Goal: Task Accomplishment & Management: Use online tool/utility

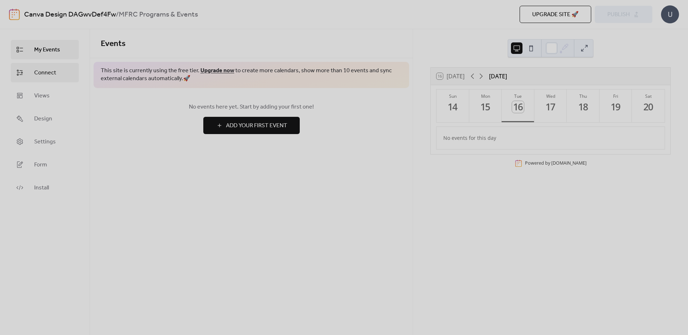
click at [40, 69] on span "Connect" at bounding box center [45, 73] width 22 height 9
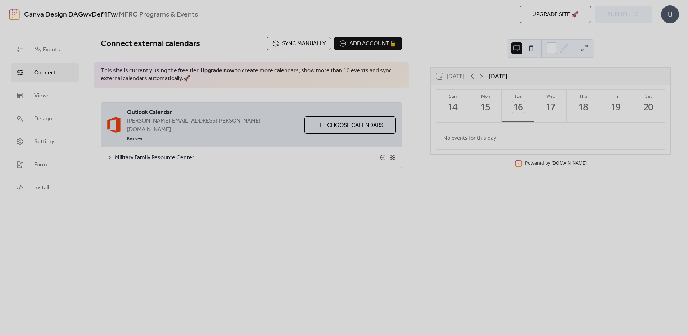
click at [301, 147] on div "Military Family Resource Center" at bounding box center [251, 157] width 300 height 20
click at [183, 154] on span "Military Family Resource Center" at bounding box center [247, 158] width 265 height 9
click at [348, 121] on span "Choose Calendars" at bounding box center [355, 125] width 56 height 9
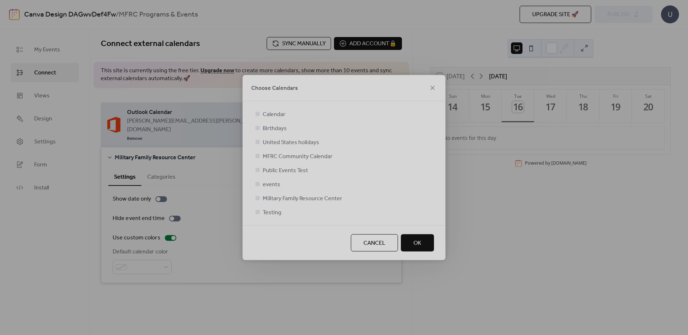
click at [286, 170] on span "Public Events Test" at bounding box center [284, 170] width 45 height 9
click at [258, 197] on icon at bounding box center [257, 198] width 3 height 3
click at [259, 170] on div at bounding box center [257, 170] width 4 height 4
click at [418, 245] on span "OK" at bounding box center [417, 243] width 8 height 9
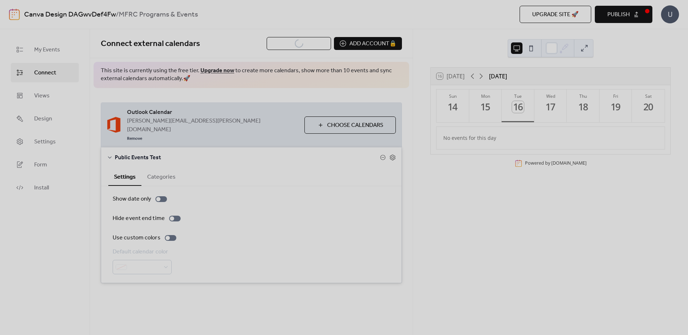
click at [632, 12] on button "Publish" at bounding box center [623, 14] width 58 height 17
click at [617, 10] on span "Publish" at bounding box center [618, 14] width 22 height 9
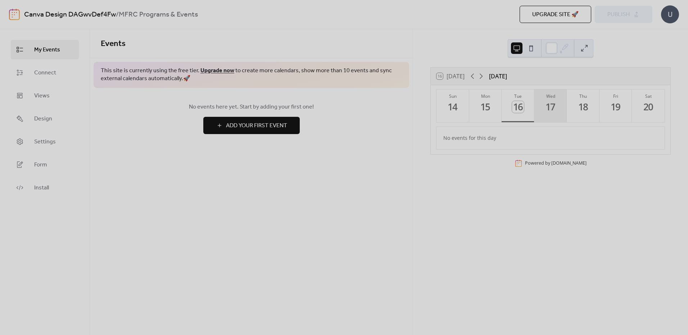
click at [550, 116] on button "Wed 17" at bounding box center [550, 106] width 33 height 33
click at [481, 79] on icon at bounding box center [480, 76] width 9 height 9
click at [554, 105] on div "24" at bounding box center [550, 107] width 12 height 12
click at [473, 76] on icon at bounding box center [472, 76] width 9 height 9
click at [57, 80] on link "Connect" at bounding box center [45, 72] width 68 height 19
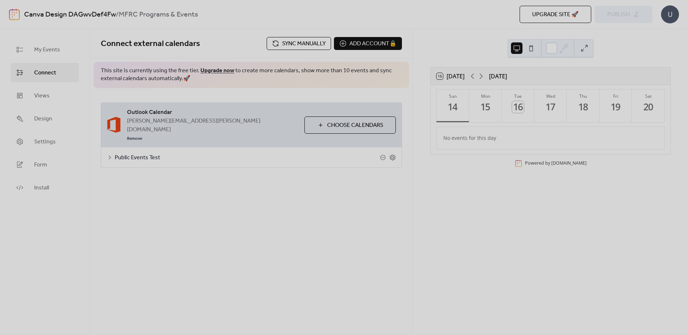
click at [142, 154] on span "Public Events Test" at bounding box center [247, 158] width 265 height 9
click at [360, 121] on span "Choose Calendars" at bounding box center [355, 125] width 56 height 9
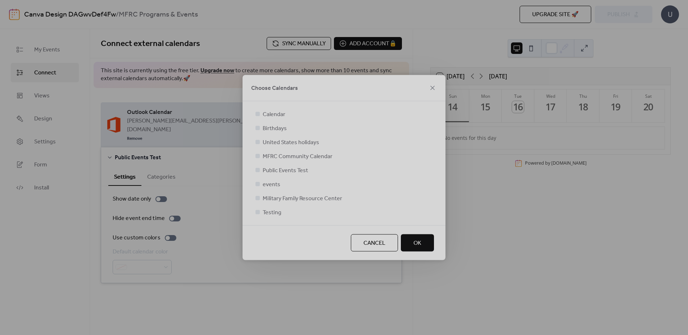
click at [305, 159] on span "MFRC Community Calendar" at bounding box center [297, 156] width 70 height 9
click at [260, 156] on div at bounding box center [257, 155] width 7 height 7
click at [256, 170] on div at bounding box center [257, 170] width 4 height 4
click at [257, 157] on div at bounding box center [257, 156] width 4 height 4
click at [257, 169] on div at bounding box center [257, 170] width 4 height 4
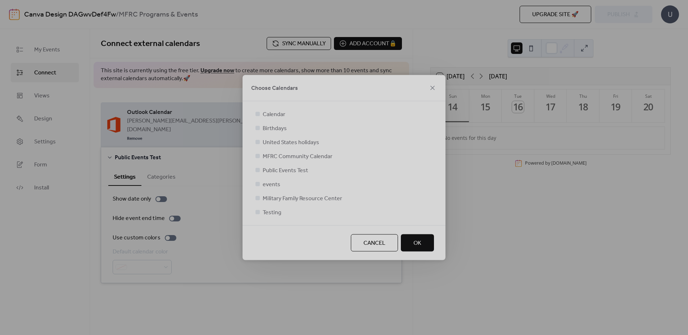
click at [259, 172] on div at bounding box center [257, 170] width 4 height 4
click at [259, 170] on div at bounding box center [257, 170] width 4 height 4
click at [256, 170] on div at bounding box center [257, 170] width 4 height 4
click at [310, 179] on div "Calendar Birthdays United States holidays MFRC Community Calendar Public Events…" at bounding box center [344, 163] width 180 height 107
click at [269, 171] on span "Public Events Test" at bounding box center [284, 170] width 45 height 9
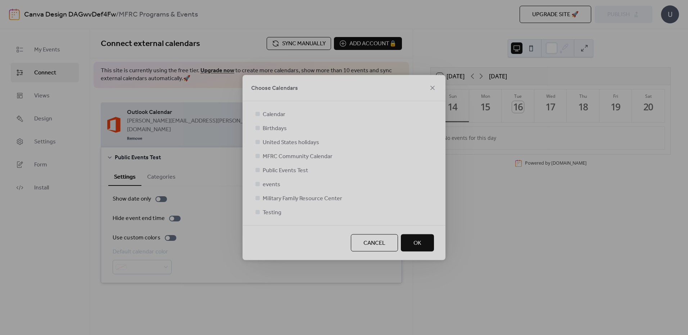
click at [257, 143] on div at bounding box center [257, 142] width 4 height 4
drag, startPoint x: 257, startPoint y: 143, endPoint x: 258, endPoint y: 123, distance: 19.8
click at [258, 139] on div at bounding box center [257, 141] width 7 height 7
drag, startPoint x: 310, startPoint y: 86, endPoint x: 361, endPoint y: 136, distance: 71.5
click at [361, 136] on div "Choose Calendars Calendar Birthdays United States holidays MFRC Community Calen…" at bounding box center [343, 167] width 203 height 185
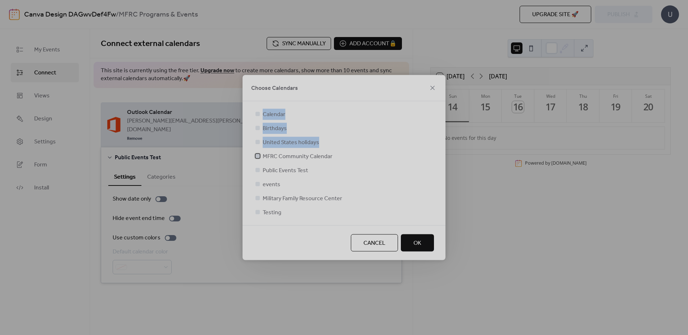
click at [257, 156] on icon at bounding box center [257, 156] width 3 height 2
click at [260, 170] on div at bounding box center [257, 169] width 7 height 7
click at [259, 156] on div at bounding box center [257, 156] width 4 height 4
click at [419, 245] on span "OK" at bounding box center [417, 243] width 8 height 9
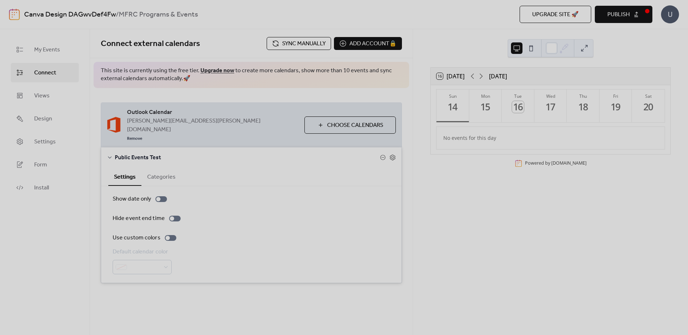
click at [300, 42] on span "Sync manually" at bounding box center [304, 44] width 44 height 9
click at [142, 134] on link "Remove" at bounding box center [134, 138] width 15 height 9
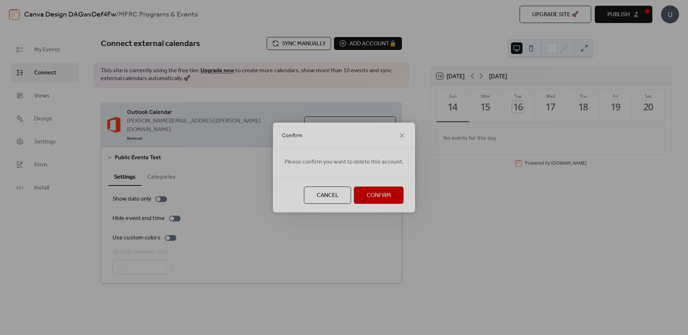
click at [378, 198] on span "Confirm" at bounding box center [378, 195] width 24 height 9
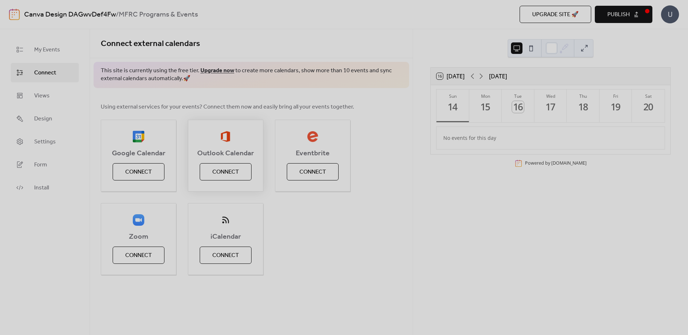
click at [220, 168] on span "Connect" at bounding box center [225, 172] width 27 height 9
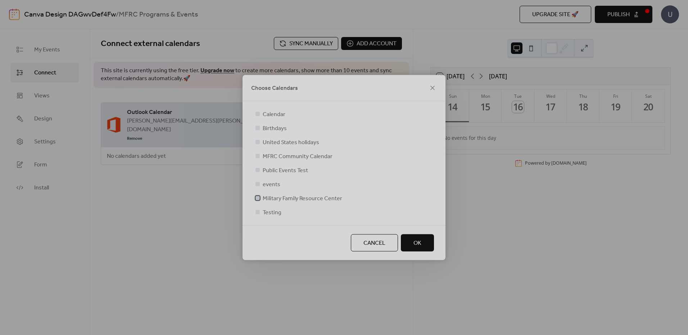
click at [278, 200] on span "Military Family Resource Center" at bounding box center [301, 199] width 79 height 9
click at [295, 157] on span "MFRC Community Calendar" at bounding box center [297, 156] width 70 height 9
click at [260, 170] on div at bounding box center [257, 169] width 7 height 7
click at [257, 170] on div at bounding box center [257, 170] width 4 height 4
click at [257, 155] on div at bounding box center [257, 156] width 4 height 4
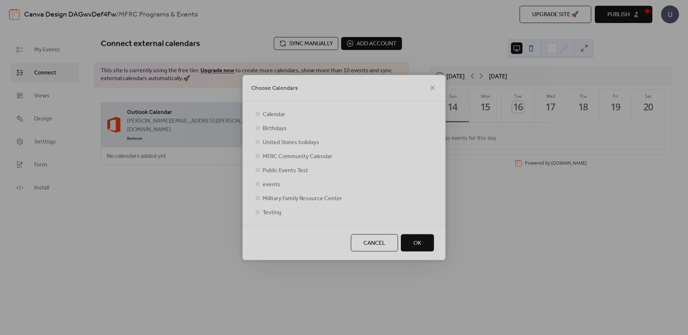
click at [257, 169] on div at bounding box center [257, 170] width 4 height 4
click at [258, 173] on div at bounding box center [257, 169] width 7 height 7
click at [258, 172] on div at bounding box center [257, 170] width 4 height 4
click at [418, 241] on span "OK" at bounding box center [417, 243] width 8 height 9
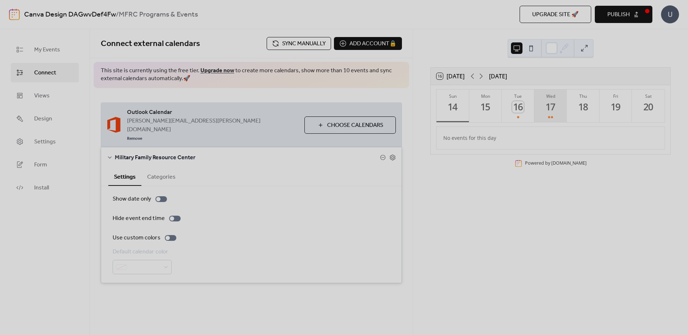
click at [547, 112] on div "17" at bounding box center [550, 107] width 12 height 12
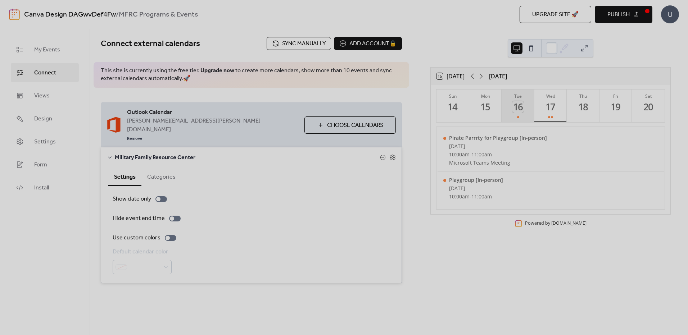
click at [517, 105] on div "16" at bounding box center [518, 107] width 12 height 12
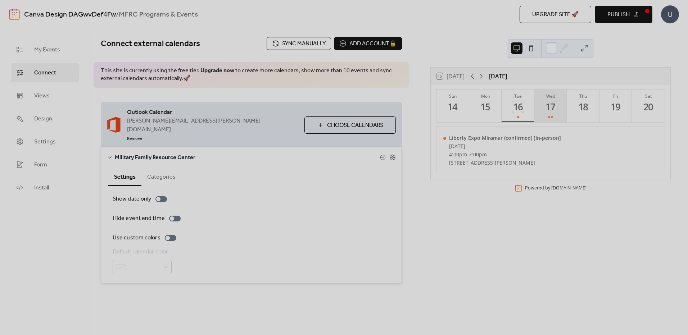
click at [546, 113] on div "17" at bounding box center [550, 107] width 12 height 12
click at [381, 155] on icon at bounding box center [383, 158] width 6 height 6
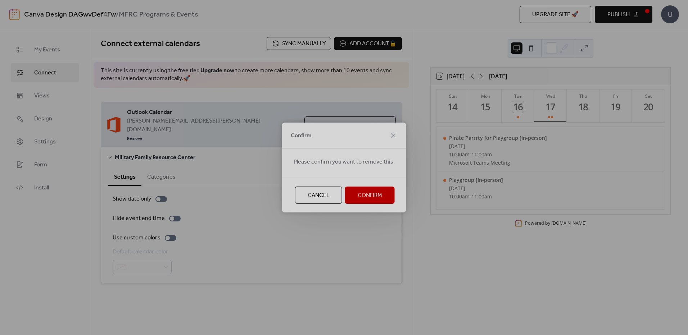
click at [349, 196] on button "Confirm" at bounding box center [370, 195] width 50 height 17
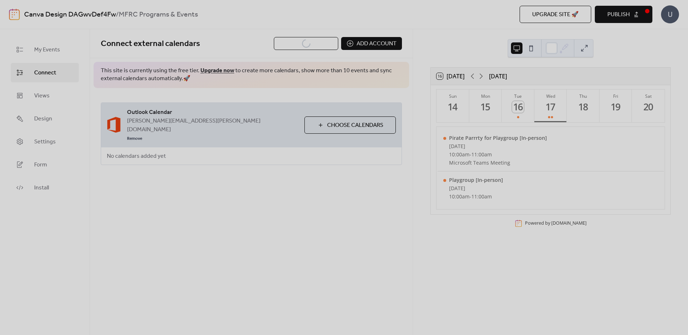
click at [342, 121] on span "Choose Calendars" at bounding box center [355, 125] width 56 height 9
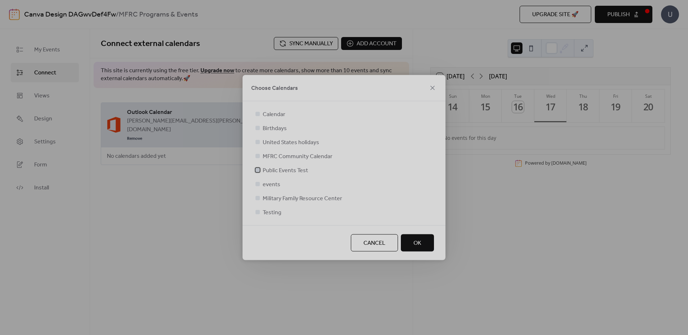
click at [278, 168] on span "Public Events Test" at bounding box center [284, 170] width 45 height 9
click at [415, 246] on span "OK" at bounding box center [417, 243] width 8 height 9
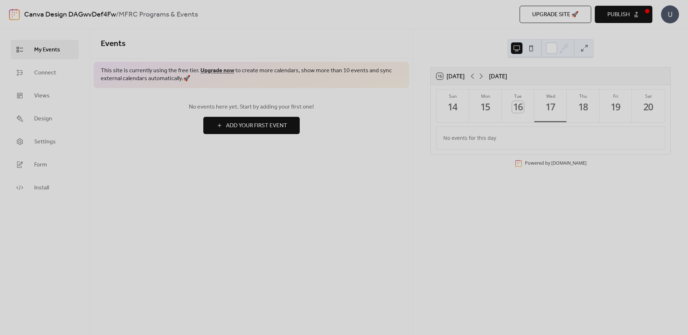
click at [672, 13] on div "U" at bounding box center [670, 14] width 18 height 18
click at [41, 75] on span "Connect" at bounding box center [45, 73] width 22 height 9
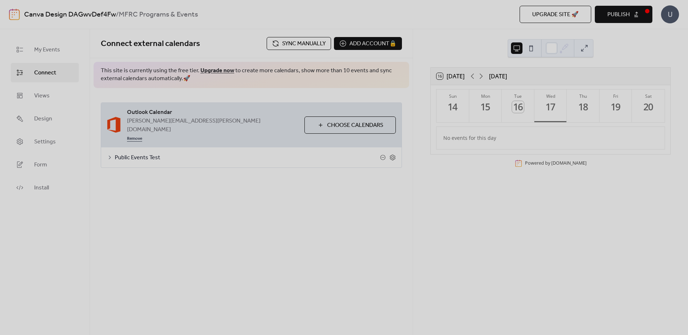
click at [142, 134] on link "Remove" at bounding box center [134, 138] width 15 height 9
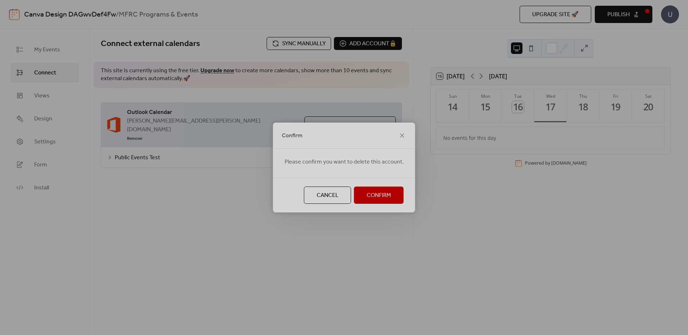
click at [377, 198] on span "Confirm" at bounding box center [378, 195] width 24 height 9
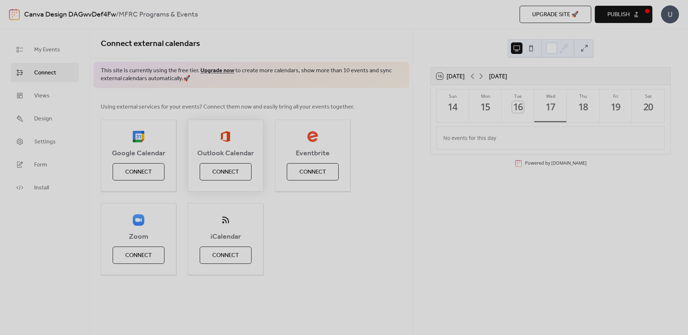
click at [220, 175] on span "Connect" at bounding box center [225, 172] width 27 height 9
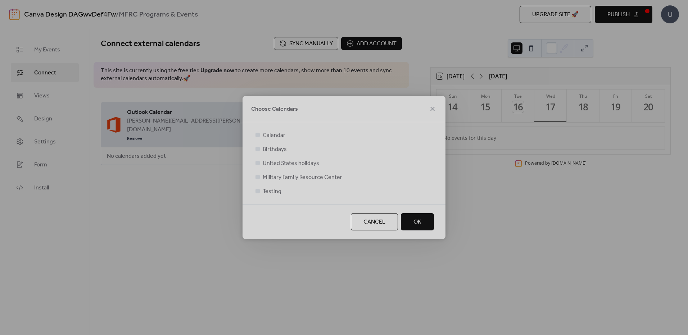
click at [378, 221] on span "Cancel" at bounding box center [374, 222] width 22 height 9
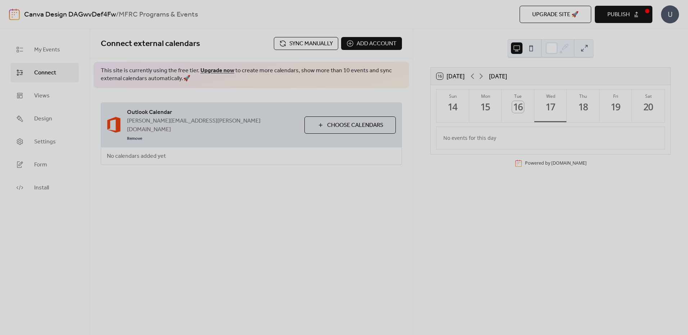
click at [332, 122] on span "Choose Calendars" at bounding box center [355, 125] width 56 height 9
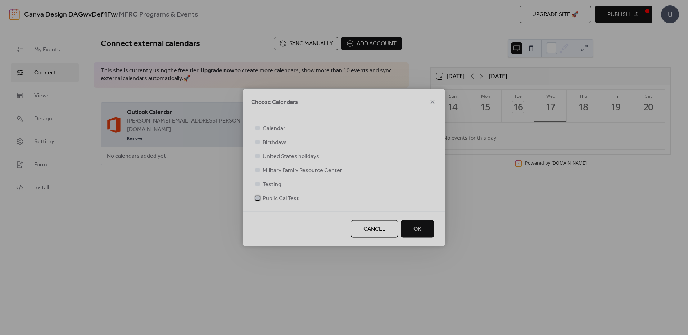
click at [282, 197] on span "Public Cal Test" at bounding box center [280, 199] width 36 height 9
click at [420, 228] on span "OK" at bounding box center [417, 229] width 8 height 9
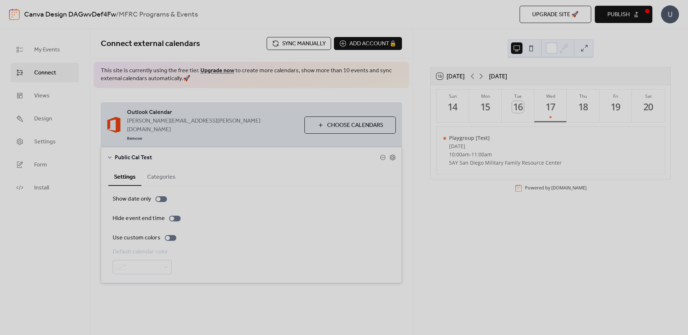
click at [295, 47] on span "Sync manually" at bounding box center [304, 44] width 44 height 9
click at [629, 11] on span "Publish" at bounding box center [618, 14] width 22 height 9
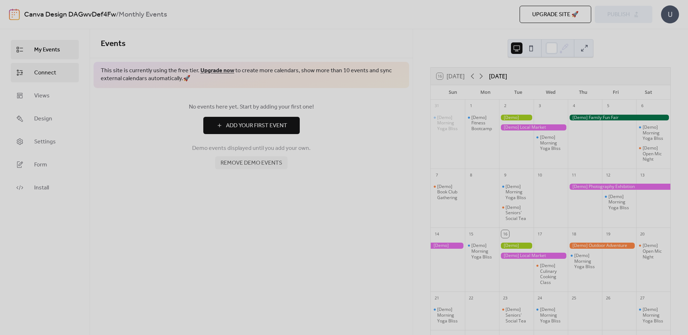
click at [48, 80] on link "Connect" at bounding box center [45, 72] width 68 height 19
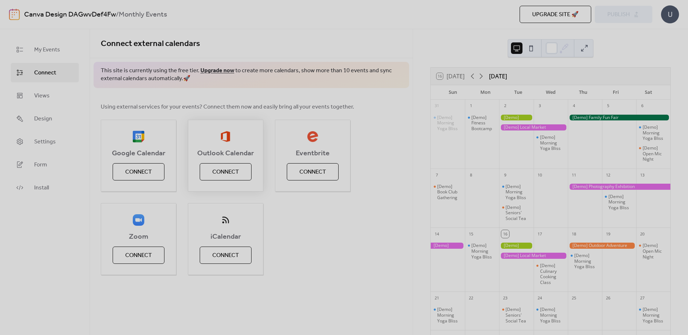
click at [224, 173] on span "Connect" at bounding box center [225, 172] width 27 height 9
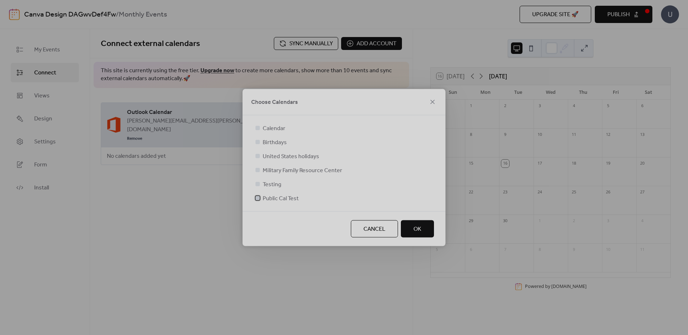
click at [289, 200] on span "Public Cal Test" at bounding box center [280, 199] width 36 height 9
drag, startPoint x: 419, startPoint y: 226, endPoint x: 420, endPoint y: 233, distance: 6.9
click at [419, 226] on span "OK" at bounding box center [417, 229] width 8 height 9
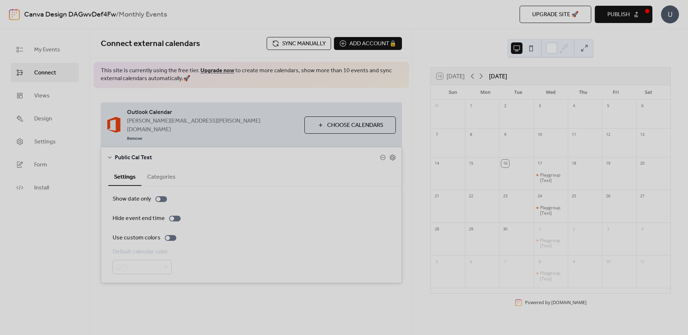
click at [298, 42] on span "Sync manually" at bounding box center [304, 44] width 44 height 9
click at [621, 13] on span "Publish" at bounding box center [618, 14] width 22 height 9
click at [622, 19] on span "Publish" at bounding box center [618, 14] width 22 height 9
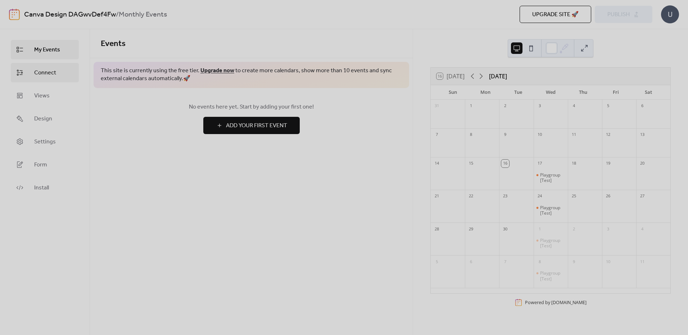
click at [44, 75] on span "Connect" at bounding box center [45, 73] width 22 height 9
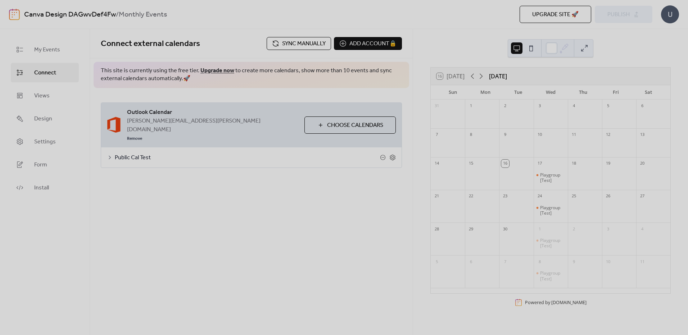
click at [250, 154] on span "Public Cal Test" at bounding box center [247, 158] width 265 height 9
click at [193, 154] on span "Public Cal Test" at bounding box center [247, 158] width 265 height 9
click at [355, 154] on span "Public Cal Test" at bounding box center [247, 158] width 265 height 9
click at [307, 42] on span "Sync manually" at bounding box center [304, 44] width 44 height 9
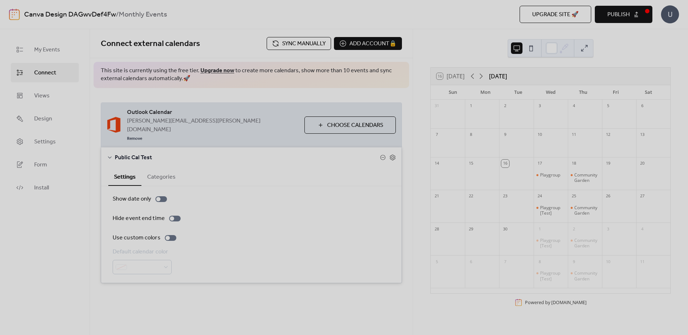
click at [624, 15] on span "Publish" at bounding box center [618, 14] width 22 height 9
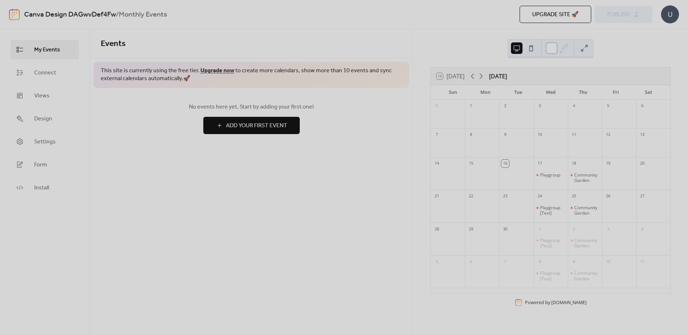
click at [547, 46] on div at bounding box center [551, 48] width 12 height 12
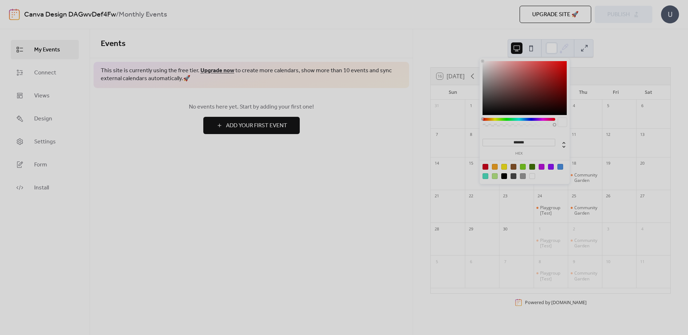
click at [496, 42] on div "16 [DATE] [DATE] Sun Mon Tue Wed Thu Fri Sat 31 1 2 3 4 5 6 7 8 9 10 11 12 13 1…" at bounding box center [550, 182] width 275 height 306
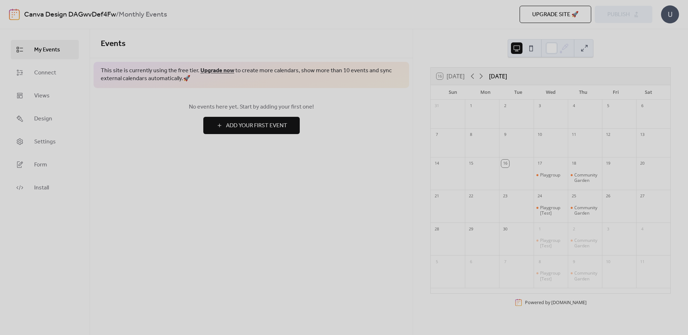
click at [528, 51] on button at bounding box center [531, 48] width 12 height 12
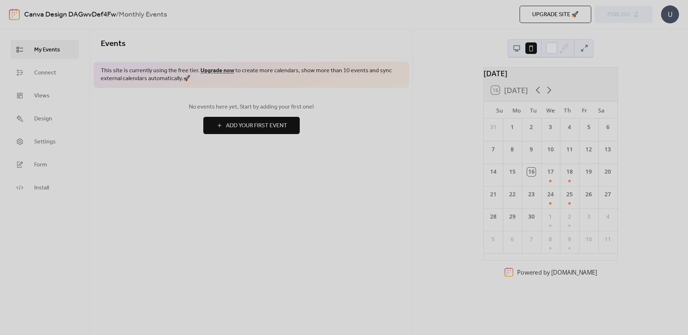
click at [518, 48] on button at bounding box center [517, 48] width 12 height 12
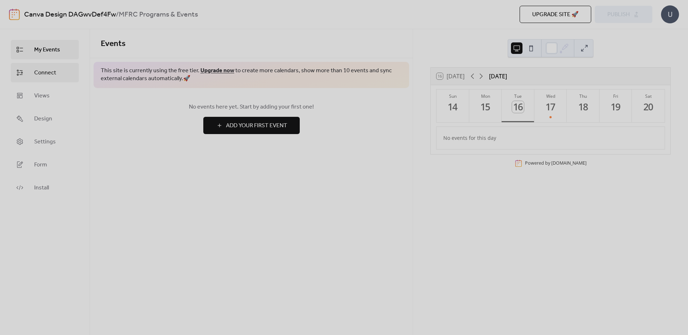
click at [58, 69] on link "Connect" at bounding box center [45, 72] width 68 height 19
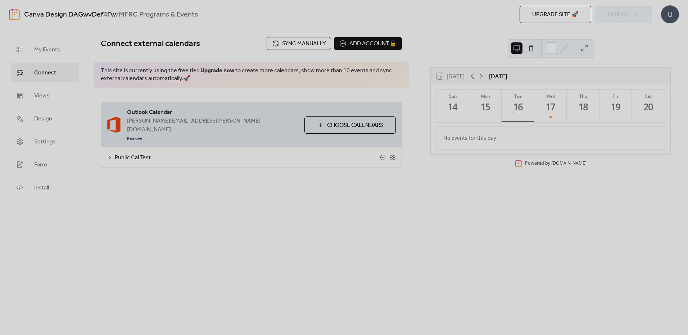
click at [296, 47] on span "Sync manually" at bounding box center [304, 44] width 44 height 9
click at [609, 12] on span "Publish" at bounding box center [618, 14] width 22 height 9
click at [305, 40] on span "Sync manually" at bounding box center [304, 44] width 44 height 9
click at [139, 154] on span "Public Cal Test" at bounding box center [247, 158] width 265 height 9
click at [391, 147] on div "Public Cal Test" at bounding box center [251, 157] width 300 height 20
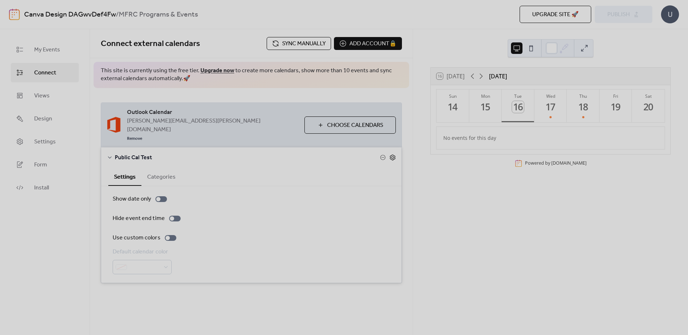
click at [394, 154] on icon at bounding box center [392, 157] width 6 height 6
click at [137, 154] on span "Public Cal Test" at bounding box center [247, 158] width 265 height 9
click at [365, 121] on span "Choose Calendars" at bounding box center [355, 125] width 56 height 9
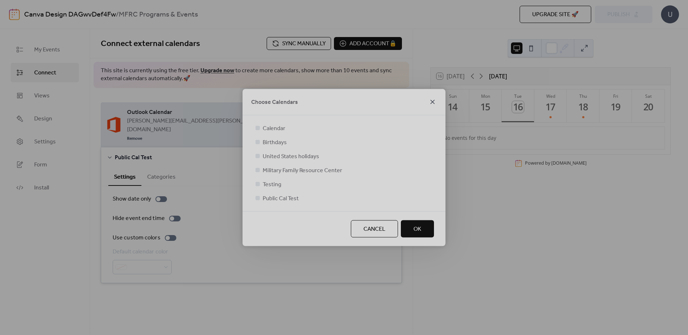
click at [433, 101] on icon at bounding box center [432, 102] width 9 height 9
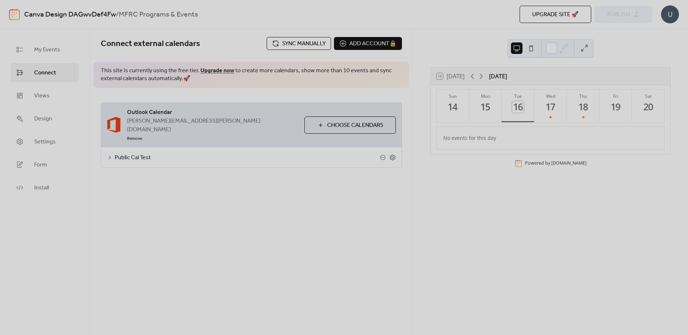
click at [287, 44] on span "Sync manually" at bounding box center [304, 44] width 44 height 9
click at [631, 17] on button "Publish" at bounding box center [623, 14] width 58 height 17
click at [36, 52] on span "My Events" at bounding box center [47, 50] width 26 height 9
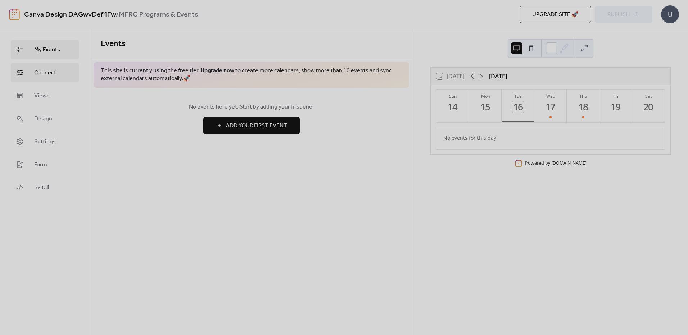
click at [39, 65] on link "Connect" at bounding box center [45, 72] width 68 height 19
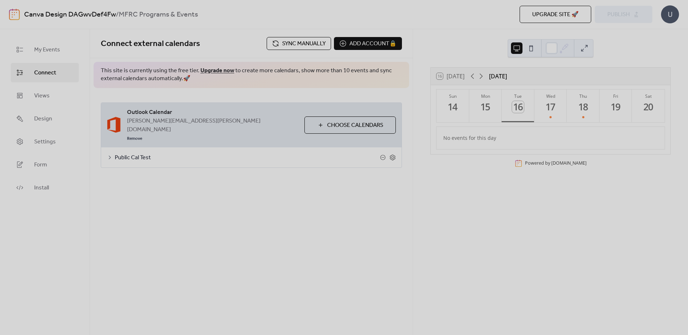
click at [138, 154] on span "Public Cal Test" at bounding box center [247, 158] width 265 height 9
click at [389, 154] on div at bounding box center [388, 157] width 16 height 6
click at [394, 154] on icon at bounding box center [392, 157] width 6 height 6
click at [175, 152] on div "Outlook Calendar [PERSON_NAME][EMAIL_ADDRESS][PERSON_NAME][DOMAIN_NAME] Remove …" at bounding box center [251, 135] width 323 height 94
click at [145, 154] on span "Public Cal Test" at bounding box center [247, 158] width 265 height 9
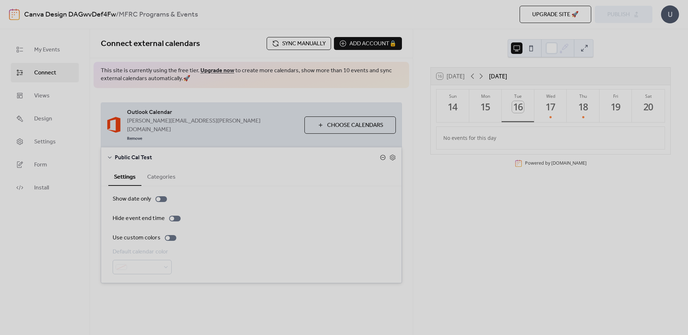
click at [382, 155] on icon at bounding box center [383, 158] width 6 height 6
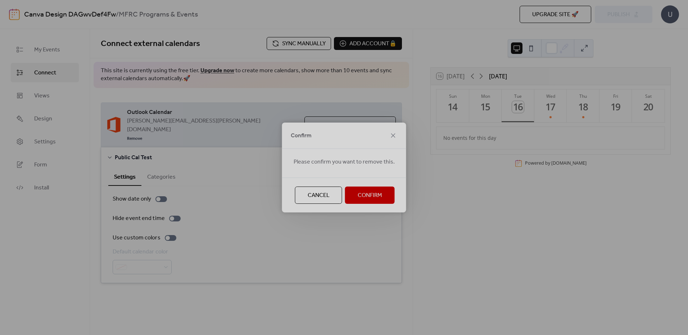
click at [364, 196] on span "Confirm" at bounding box center [369, 195] width 24 height 9
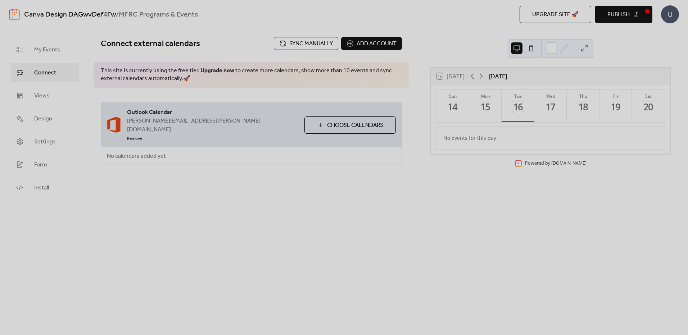
click at [341, 121] on span "Choose Calendars" at bounding box center [355, 125] width 56 height 9
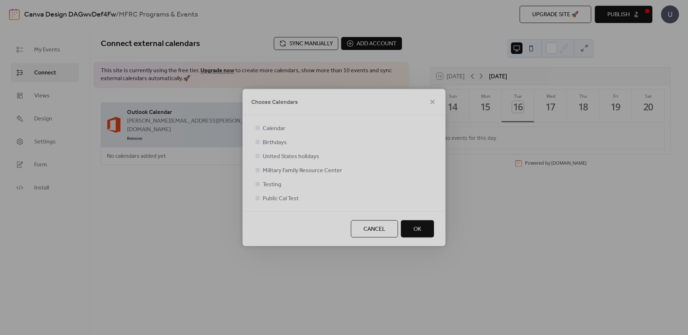
click at [363, 231] on span "Cancel" at bounding box center [374, 229] width 22 height 9
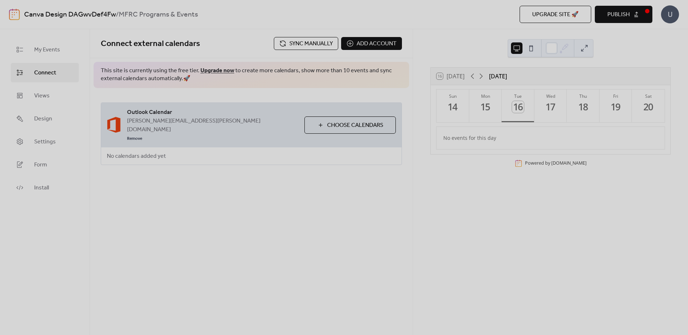
click at [333, 121] on span "Choose Calendars" at bounding box center [355, 125] width 56 height 9
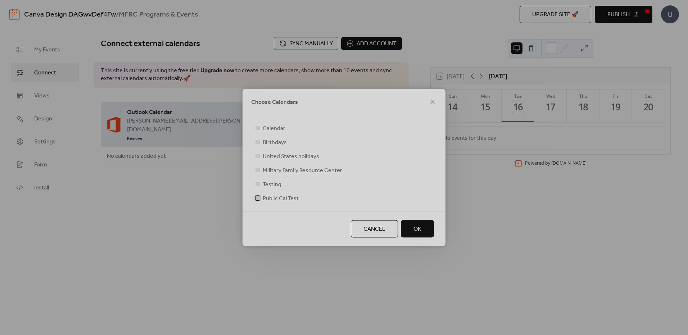
click at [295, 201] on span "Public Cal Test" at bounding box center [280, 199] width 36 height 9
click at [419, 233] on span "OK" at bounding box center [417, 229] width 8 height 9
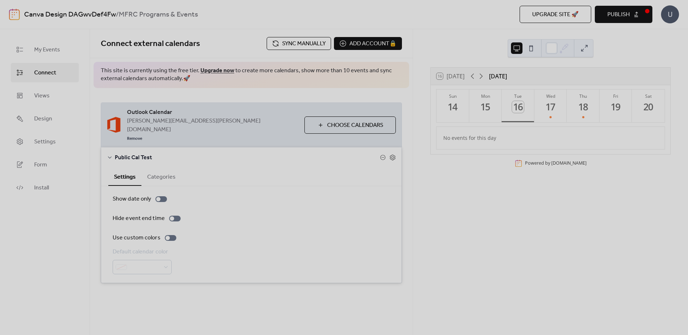
click at [295, 43] on span "Sync manually" at bounding box center [304, 44] width 44 height 9
click at [631, 19] on button "Publish" at bounding box center [623, 14] width 58 height 17
